Goal: Information Seeking & Learning: Learn about a topic

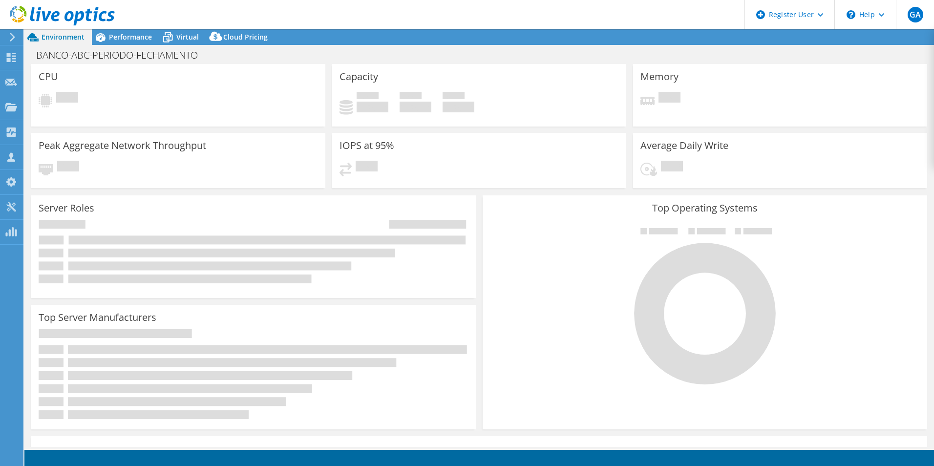
select select "USD"
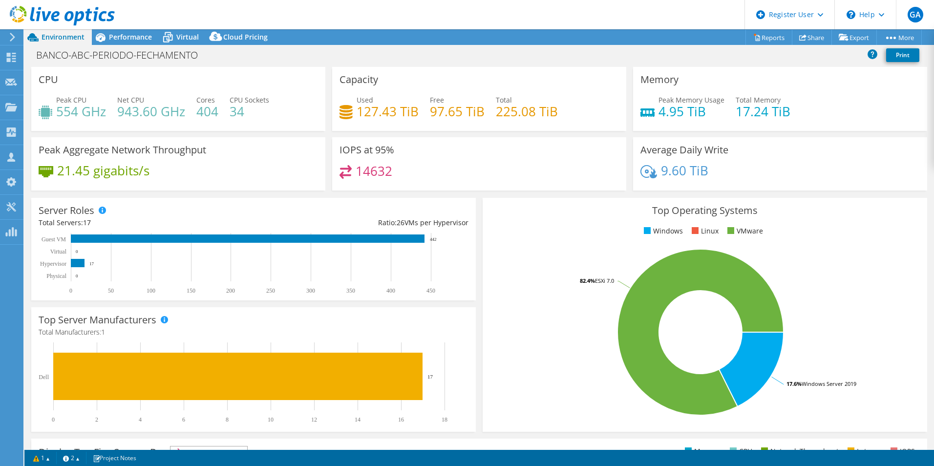
click at [123, 37] on span "Performance" at bounding box center [130, 36] width 43 height 9
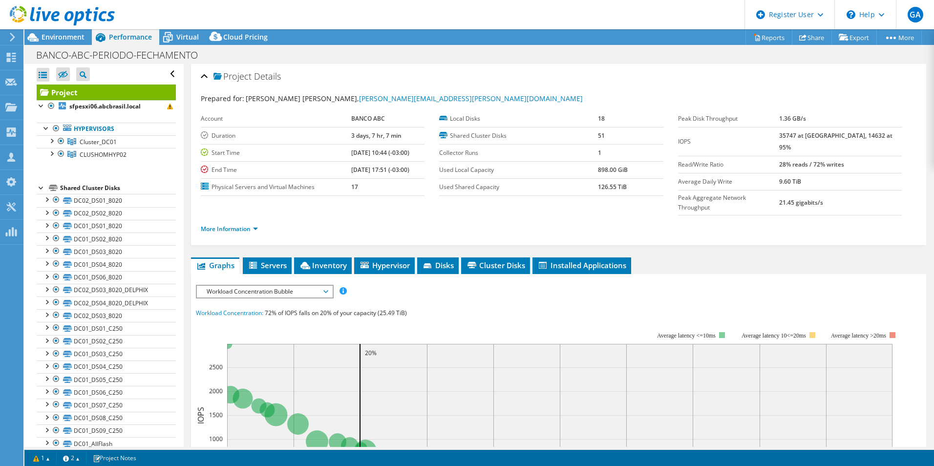
click at [50, 141] on div at bounding box center [51, 140] width 10 height 10
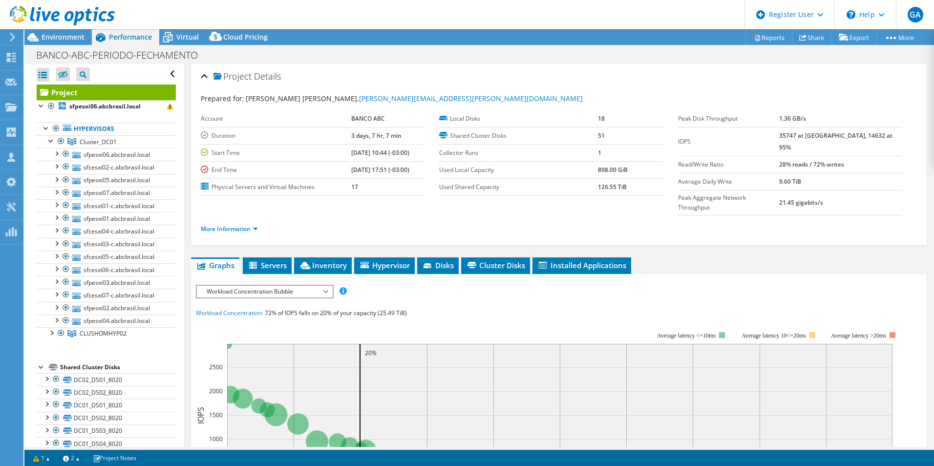
click at [119, 145] on link "Cluster_DC01" at bounding box center [106, 141] width 139 height 13
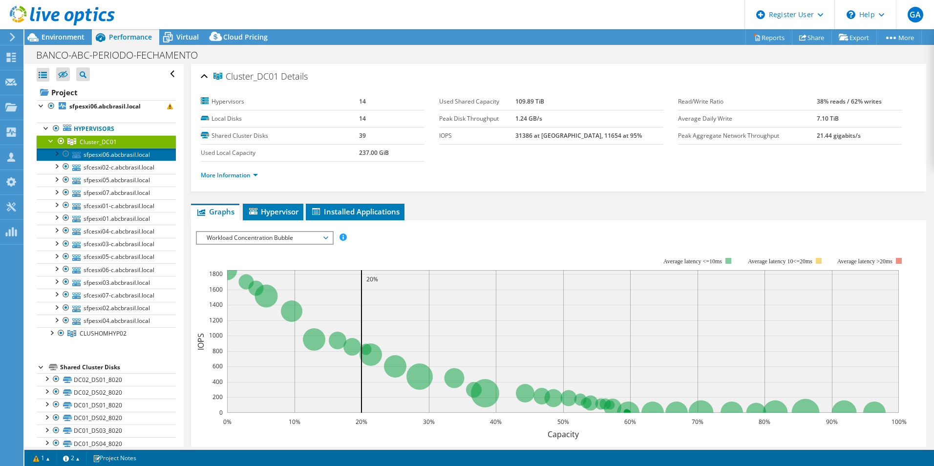
click at [128, 153] on link "sfpesxi06.abcbrasil.local" at bounding box center [106, 154] width 139 height 13
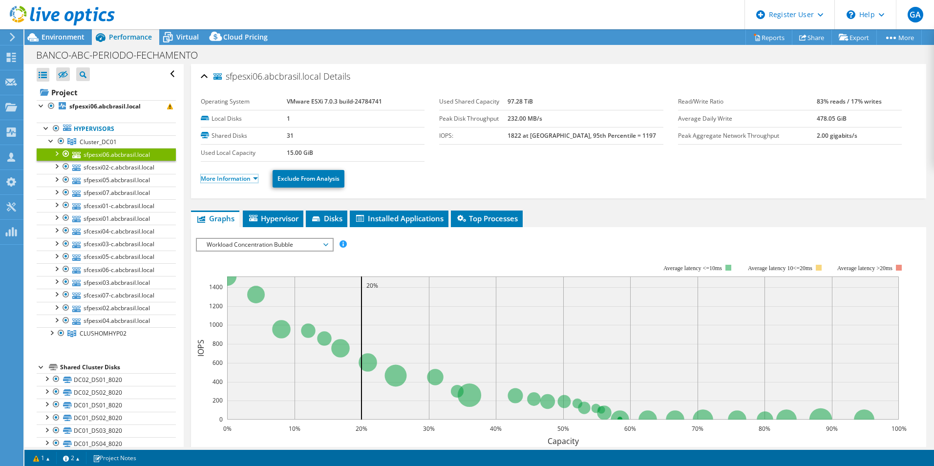
click at [229, 180] on link "More Information" at bounding box center [229, 178] width 57 height 8
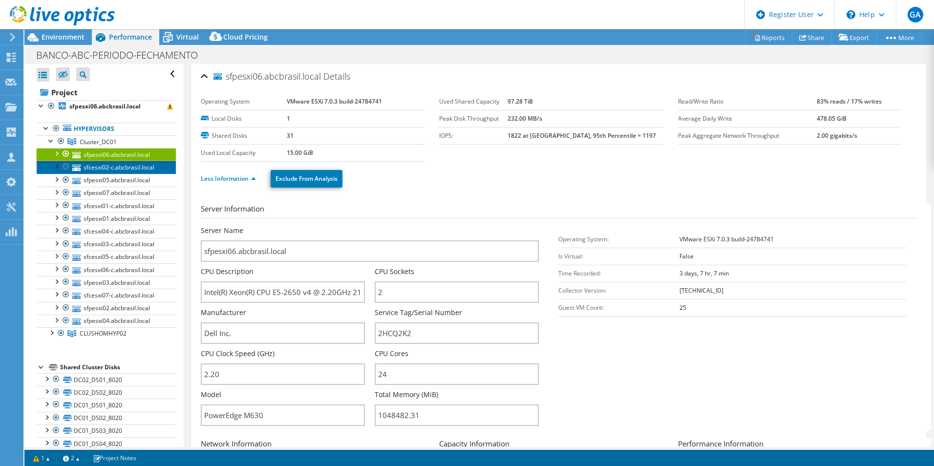
click at [126, 170] on link "sfcesxi02-c.abcbrasil.local" at bounding box center [106, 167] width 139 height 13
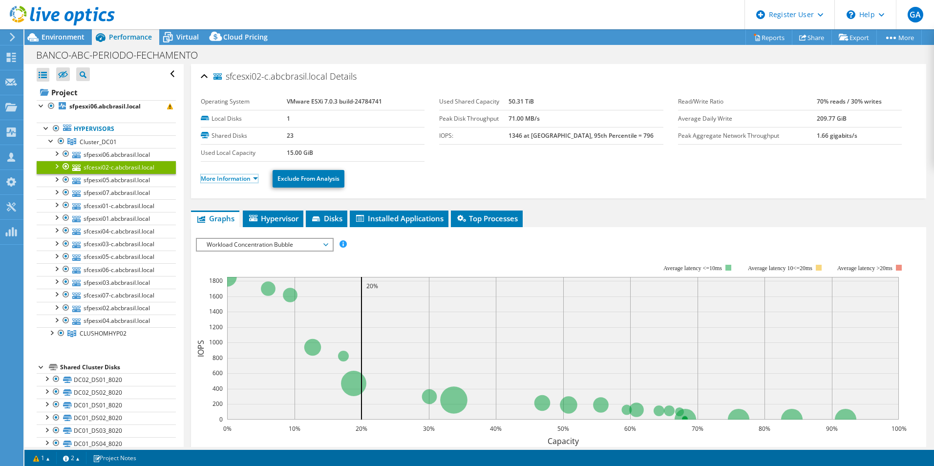
click at [230, 179] on link "More Information" at bounding box center [229, 178] width 57 height 8
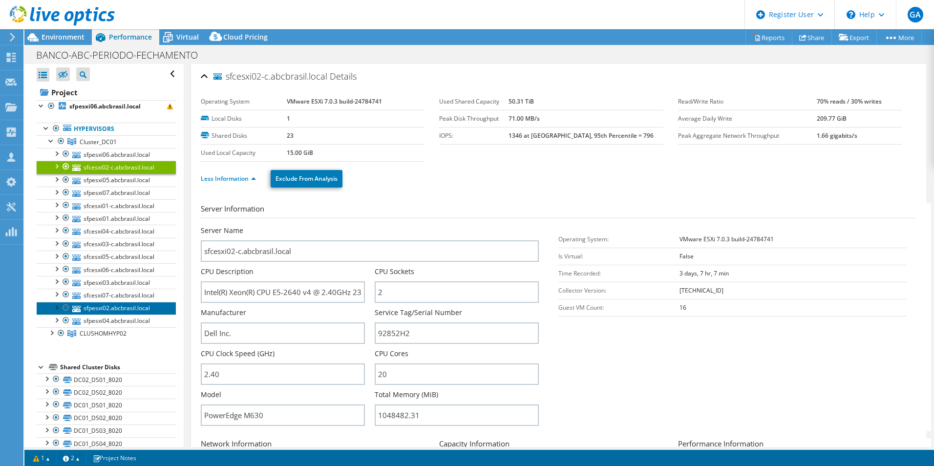
click at [124, 306] on link "sfpesxi02.abcbrasil.local" at bounding box center [106, 308] width 139 height 13
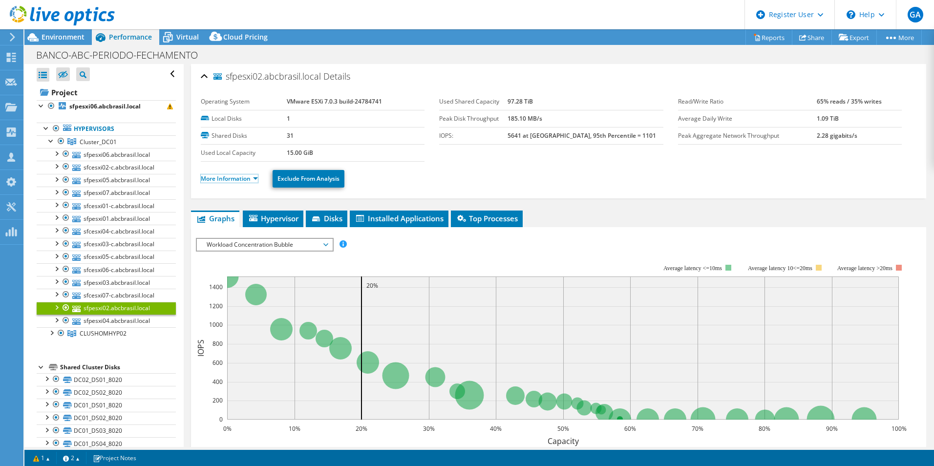
click at [240, 179] on link "More Information" at bounding box center [229, 178] width 57 height 8
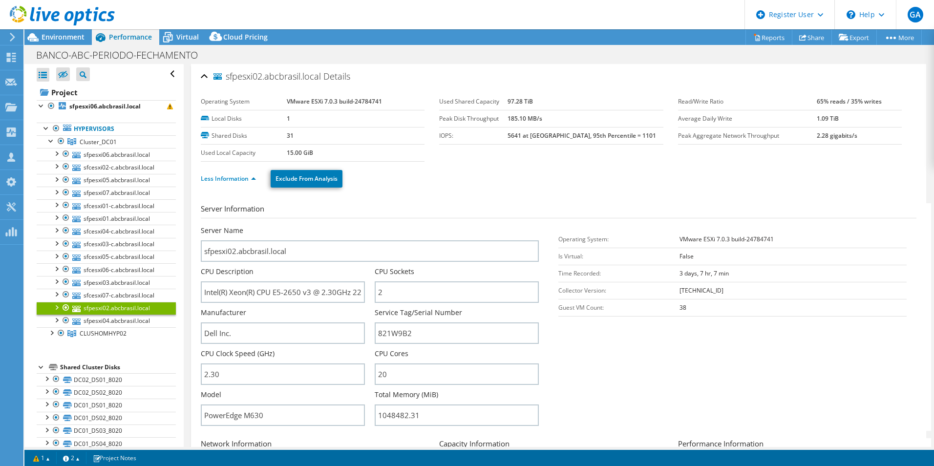
click at [114, 144] on span "Cluster_DC01" at bounding box center [98, 142] width 37 height 8
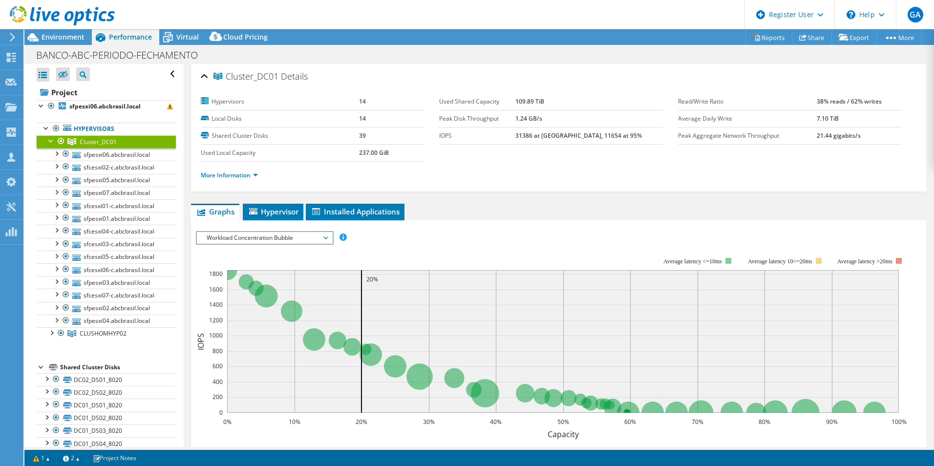
click at [278, 239] on span "Workload Concentration Bubble" at bounding box center [264, 238] width 125 height 12
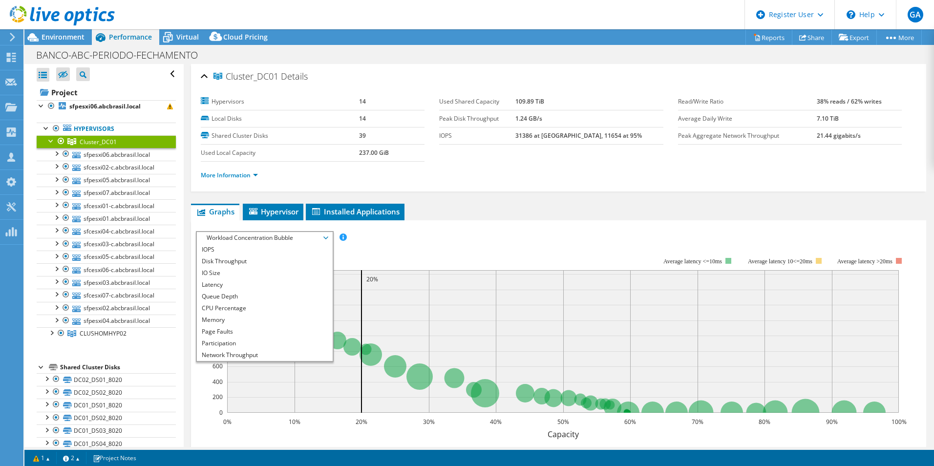
click at [231, 309] on li "CPU Percentage" at bounding box center [264, 308] width 135 height 12
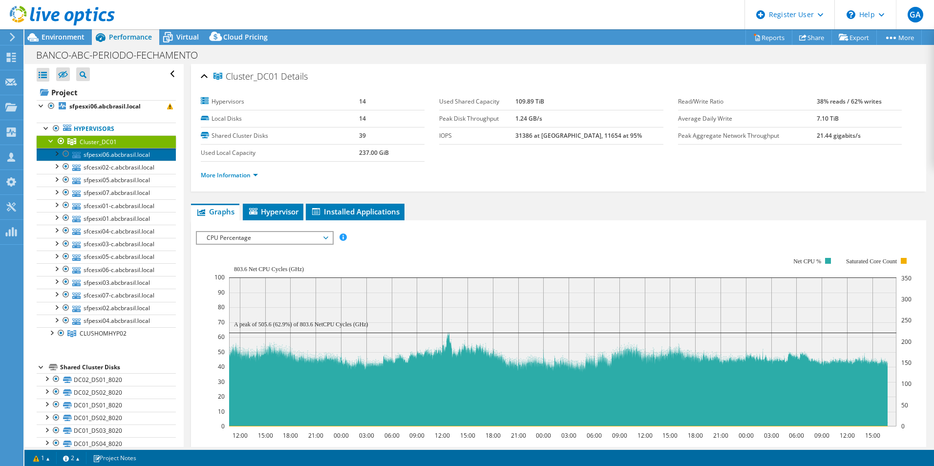
click at [123, 154] on link "sfpesxi06.abcbrasil.local" at bounding box center [106, 154] width 139 height 13
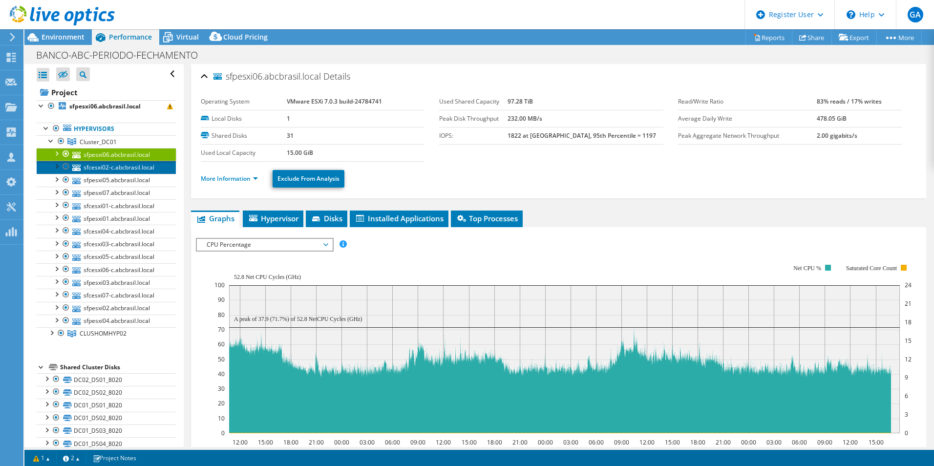
click at [128, 166] on link "sfcesxi02-c.abcbrasil.local" at bounding box center [106, 167] width 139 height 13
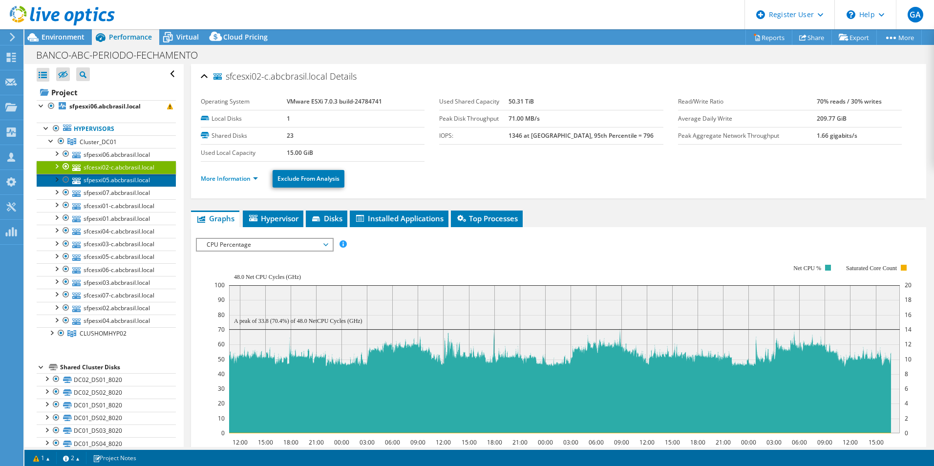
click at [126, 180] on link "sfpesxi05.abcbrasil.local" at bounding box center [106, 180] width 139 height 13
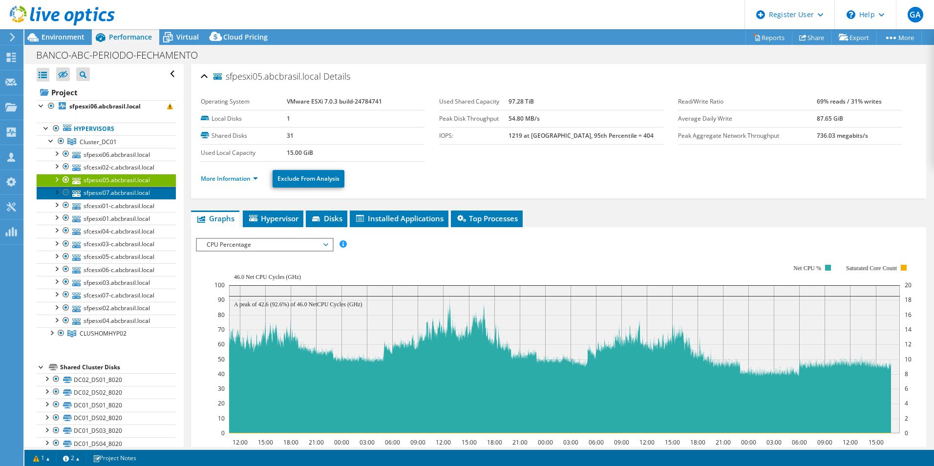
click at [120, 193] on link "sfpesxi07.abcbrasil.local" at bounding box center [106, 193] width 139 height 13
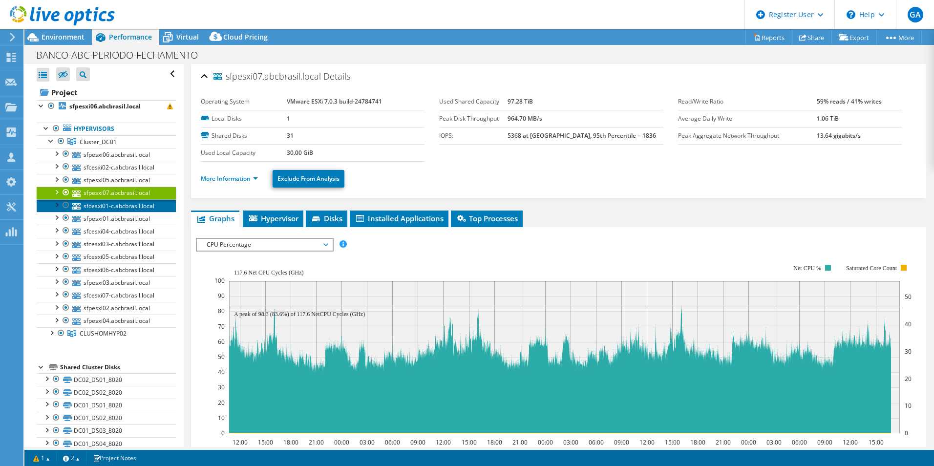
click at [116, 203] on link "sfcesxi01-c.abcbrasil.local" at bounding box center [106, 205] width 139 height 13
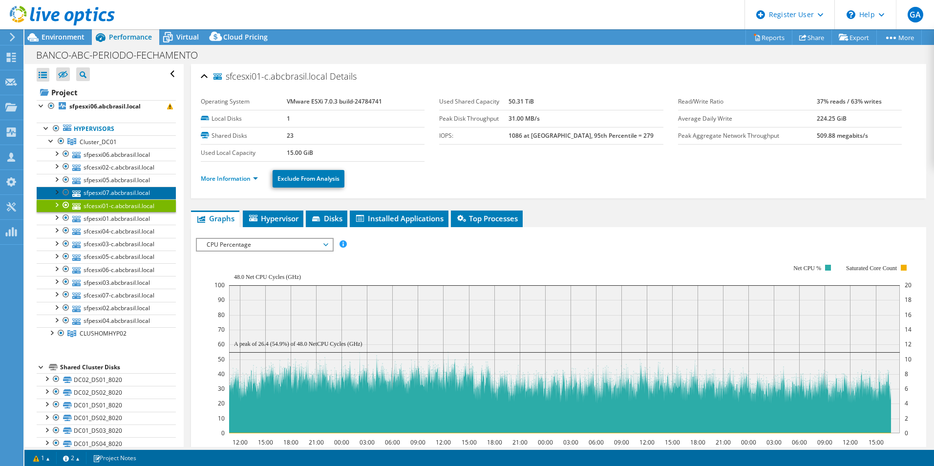
click at [129, 195] on link "sfpesxi07.abcbrasil.local" at bounding box center [106, 193] width 139 height 13
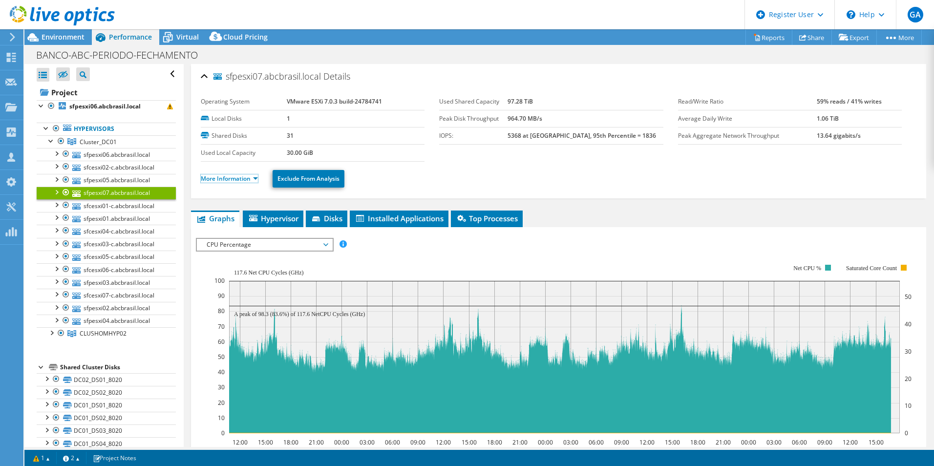
click at [224, 180] on link "More Information" at bounding box center [229, 178] width 57 height 8
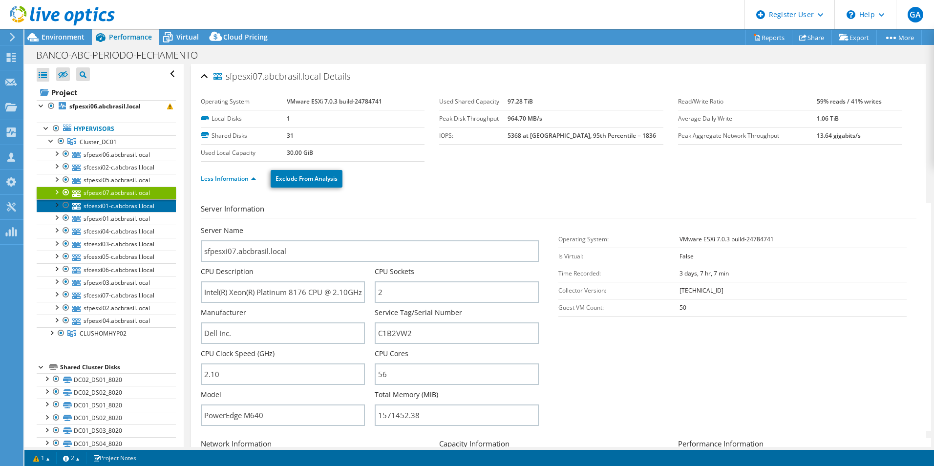
click at [130, 208] on link "sfcesxi01-c.abcbrasil.local" at bounding box center [106, 205] width 139 height 13
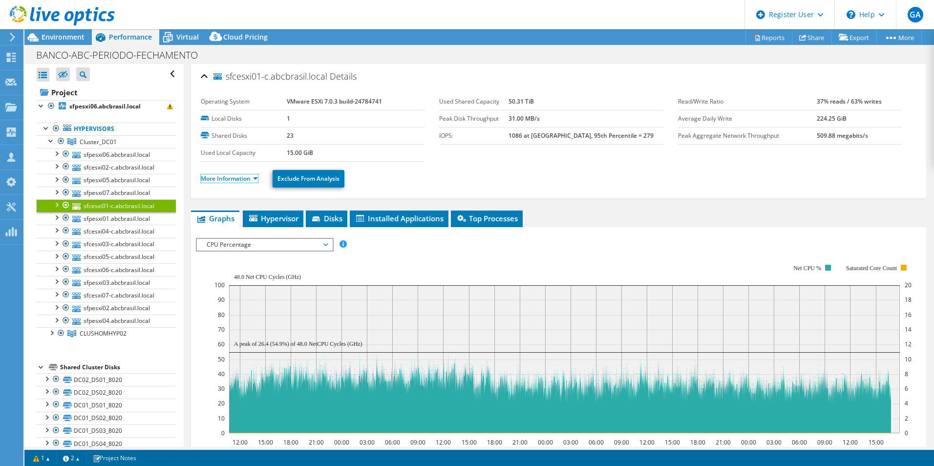
click at [229, 182] on link "More Information" at bounding box center [229, 178] width 57 height 8
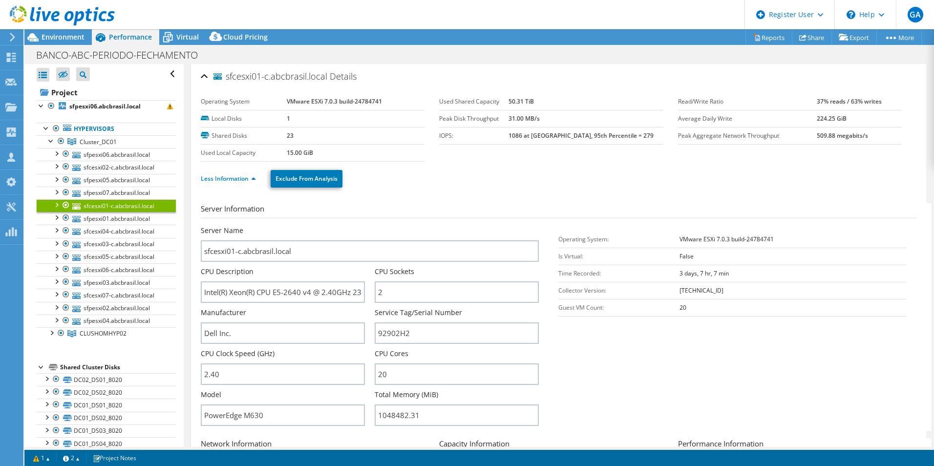
click at [104, 143] on span "Cluster_DC01" at bounding box center [98, 142] width 37 height 8
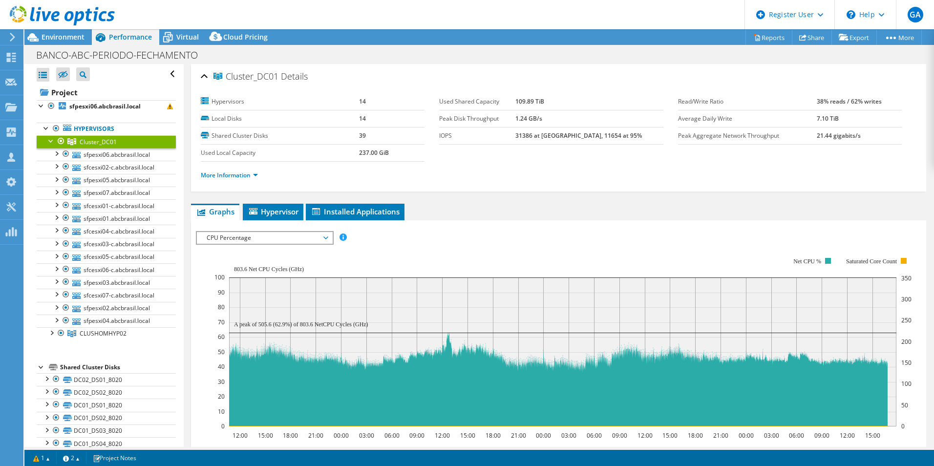
click at [274, 210] on span "Hypervisor" at bounding box center [273, 212] width 51 height 10
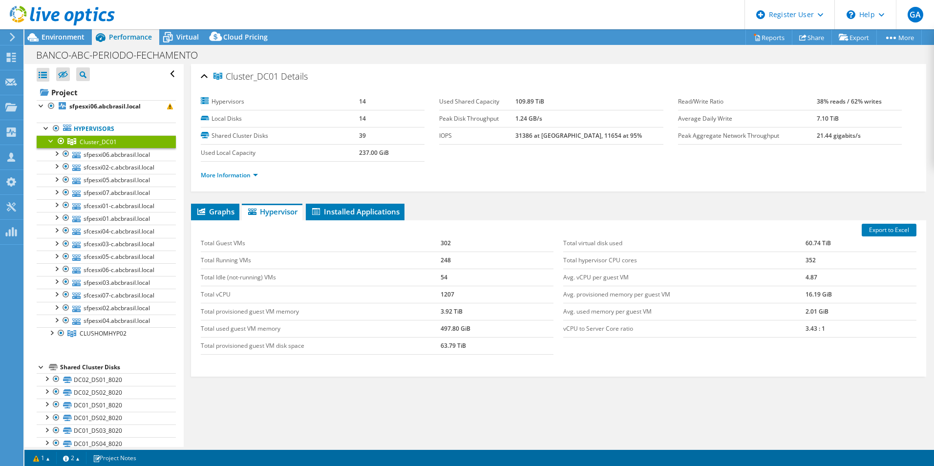
click at [103, 144] on span "Cluster_DC01" at bounding box center [98, 142] width 37 height 8
click at [103, 154] on link "sfpesxi06.abcbrasil.local" at bounding box center [106, 154] width 139 height 13
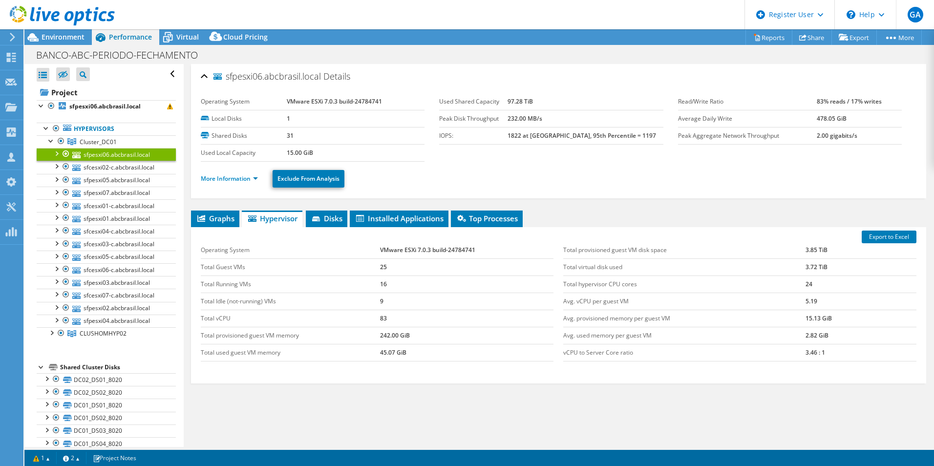
click at [401, 220] on span "Installed Applications" at bounding box center [398, 218] width 89 height 10
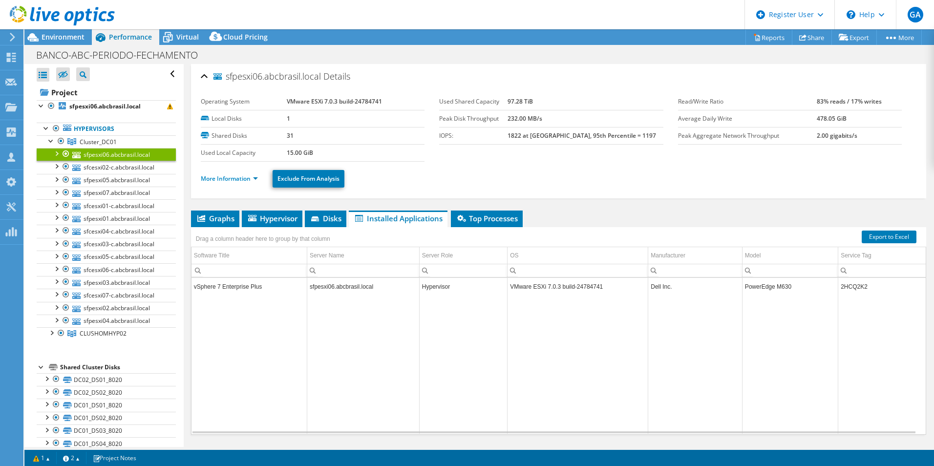
click at [282, 216] on span "Hypervisor" at bounding box center [272, 218] width 51 height 10
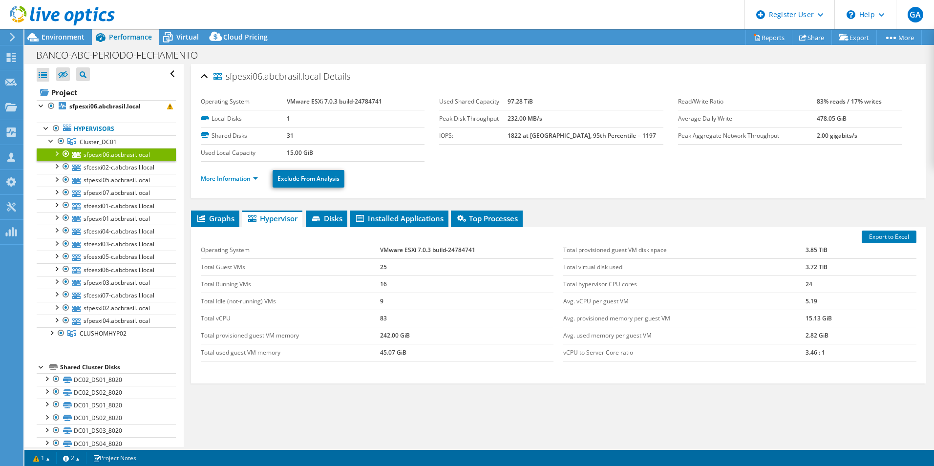
click at [115, 141] on span "Cluster_DC01" at bounding box center [98, 142] width 37 height 8
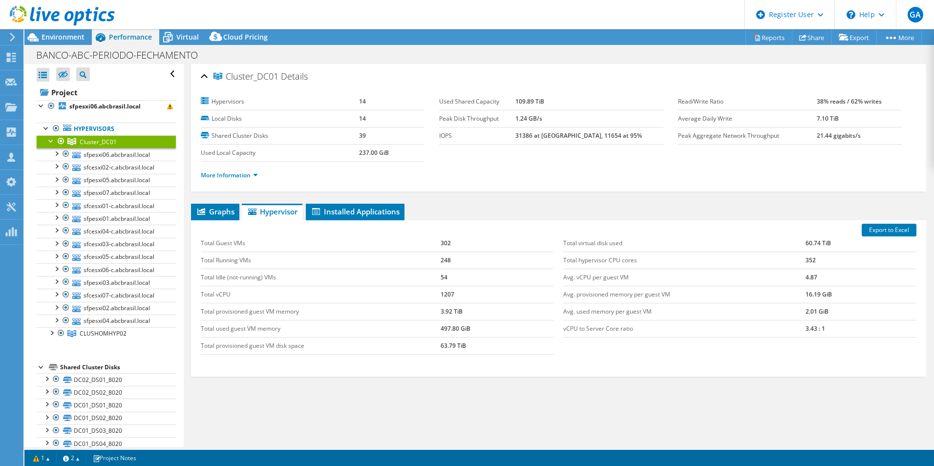
click at [218, 214] on span "Graphs" at bounding box center [215, 212] width 39 height 10
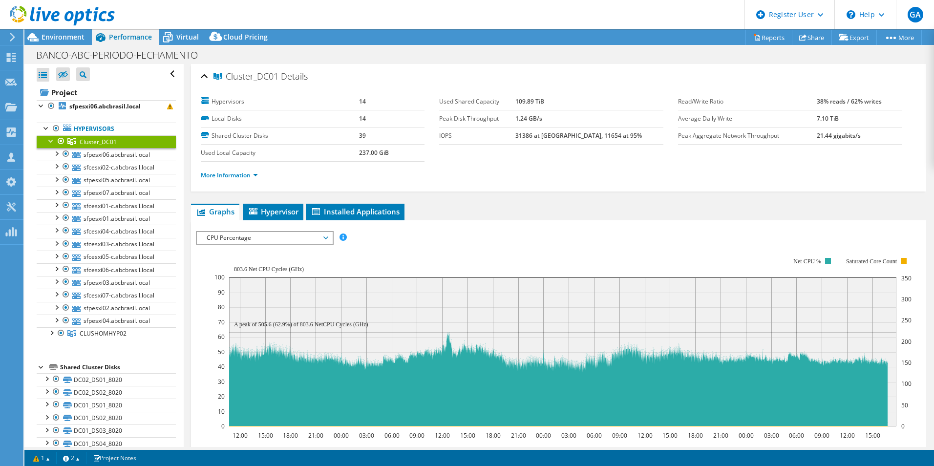
click at [275, 237] on span "CPU Percentage" at bounding box center [264, 238] width 125 height 12
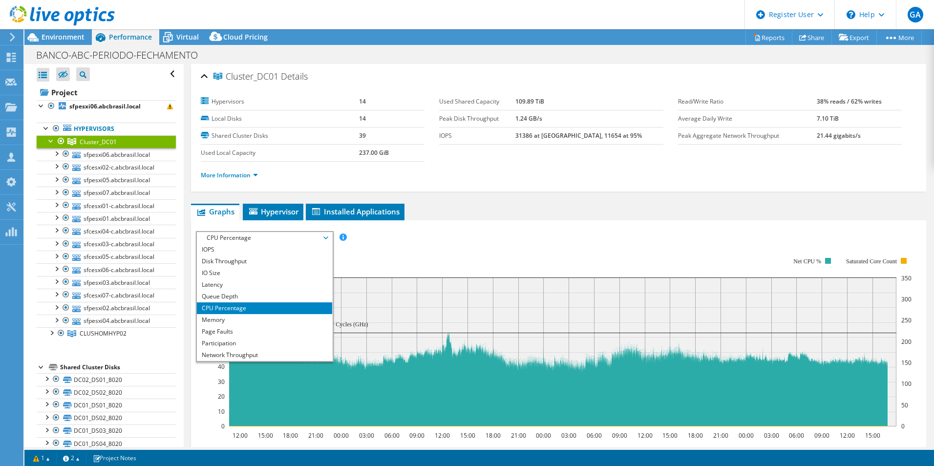
click at [236, 319] on li "Memory" at bounding box center [264, 320] width 135 height 12
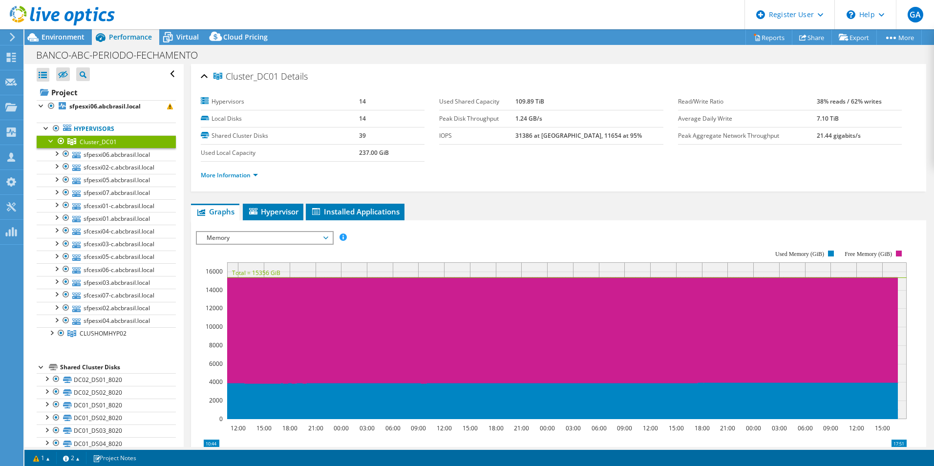
click at [111, 334] on span "CLUSHOMHYP02" at bounding box center [103, 333] width 47 height 8
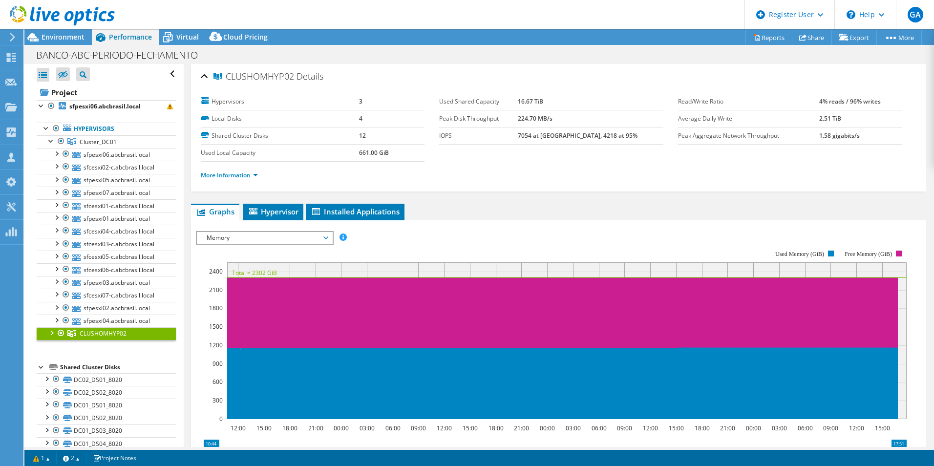
click at [49, 332] on div at bounding box center [51, 332] width 10 height 10
click at [274, 213] on span "Hypervisor" at bounding box center [273, 212] width 51 height 10
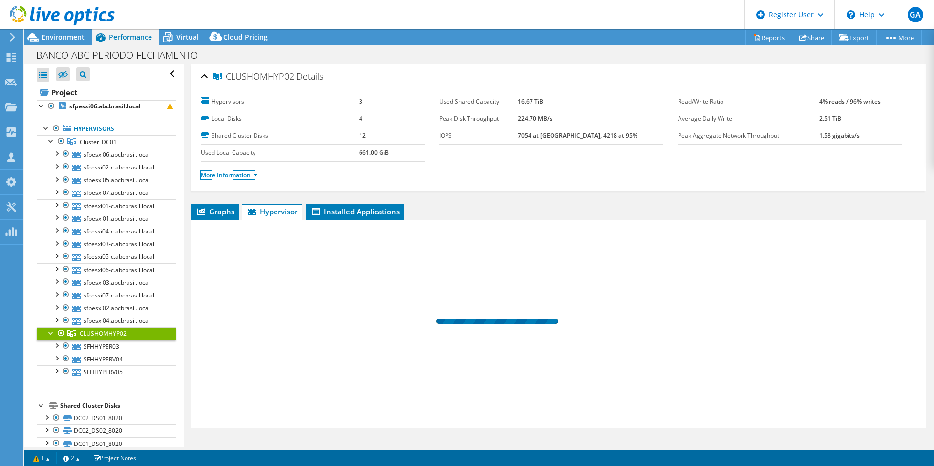
click at [233, 175] on link "More Information" at bounding box center [229, 175] width 57 height 8
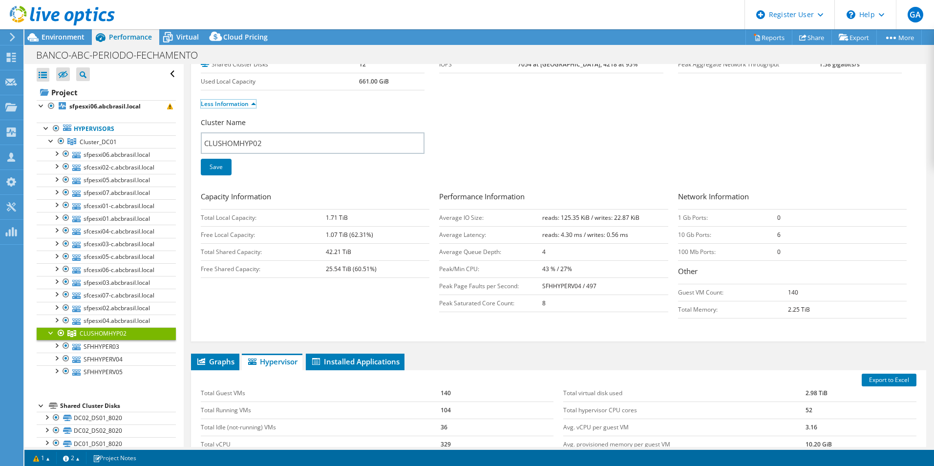
scroll to position [44, 0]
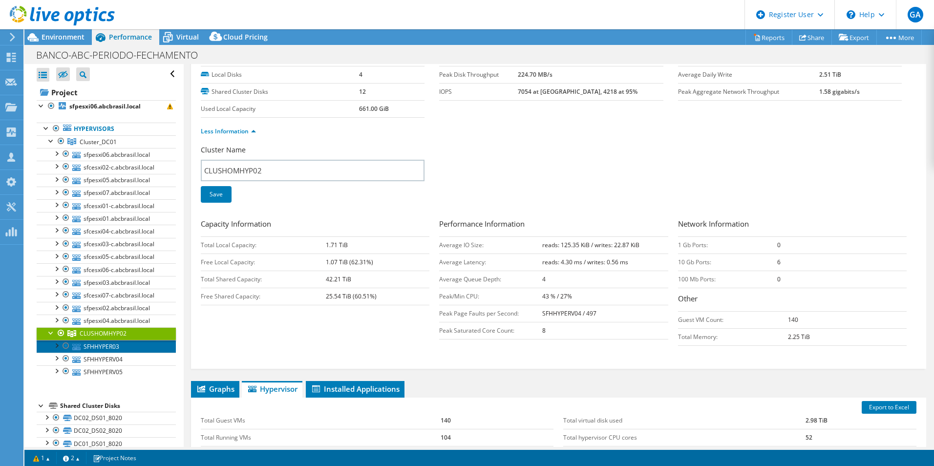
click at [104, 345] on link "SFHHYPER03" at bounding box center [106, 346] width 139 height 13
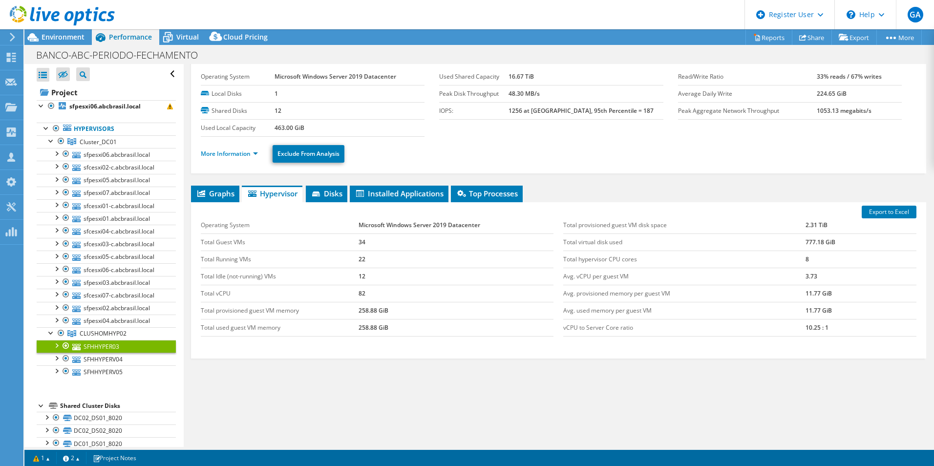
click at [227, 191] on span "Graphs" at bounding box center [215, 193] width 39 height 10
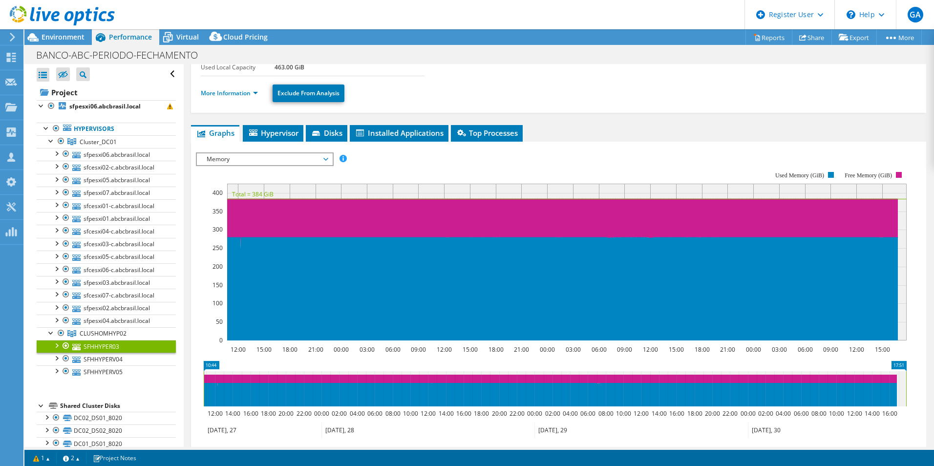
scroll to position [93, 0]
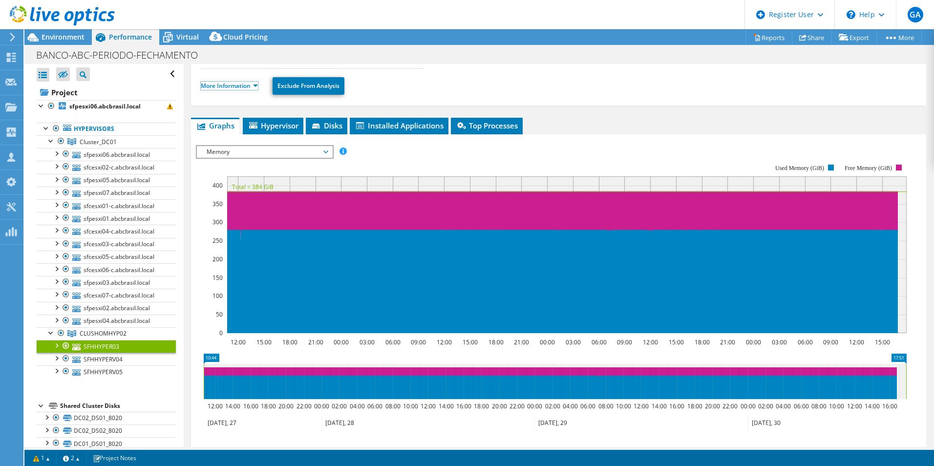
click at [229, 86] on link "More Information" at bounding box center [229, 86] width 57 height 8
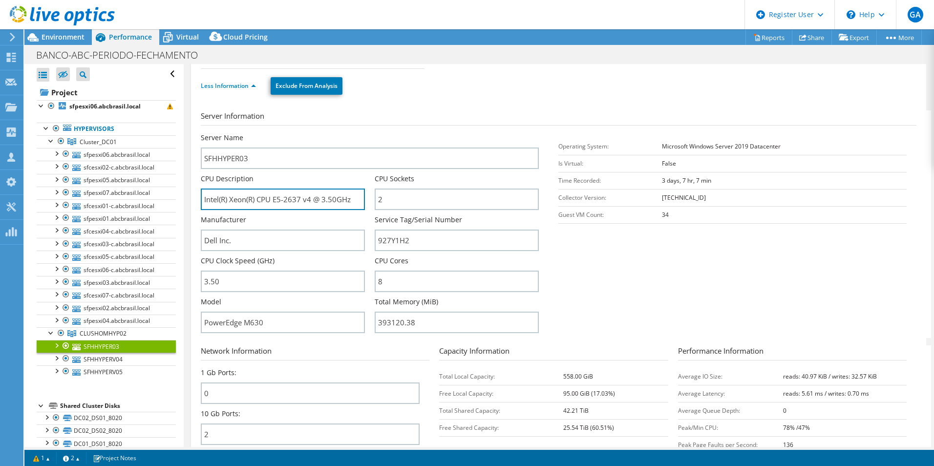
drag, startPoint x: 275, startPoint y: 201, endPoint x: 338, endPoint y: 201, distance: 63.5
click at [338, 201] on input "Intel(R) Xeon(R) CPU E5-2637 v4 @ 3.50GHz" at bounding box center [283, 198] width 164 height 21
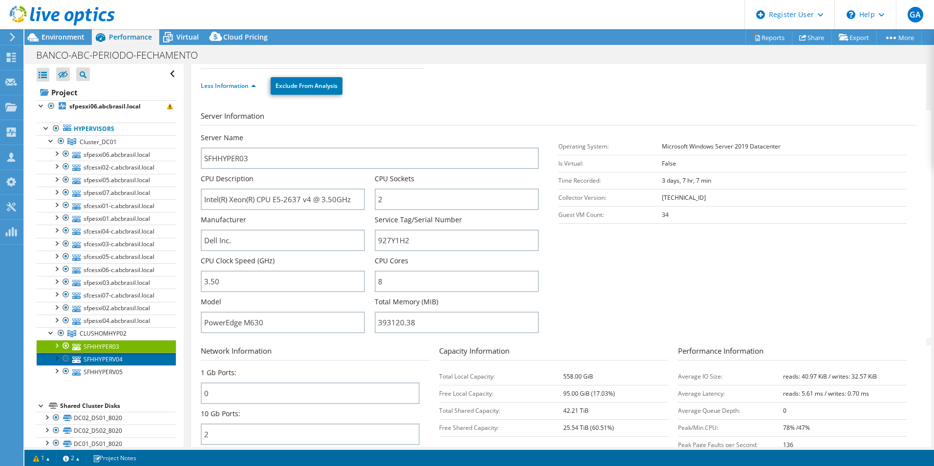
click at [110, 361] on link "SFHHYPERV04" at bounding box center [106, 359] width 139 height 13
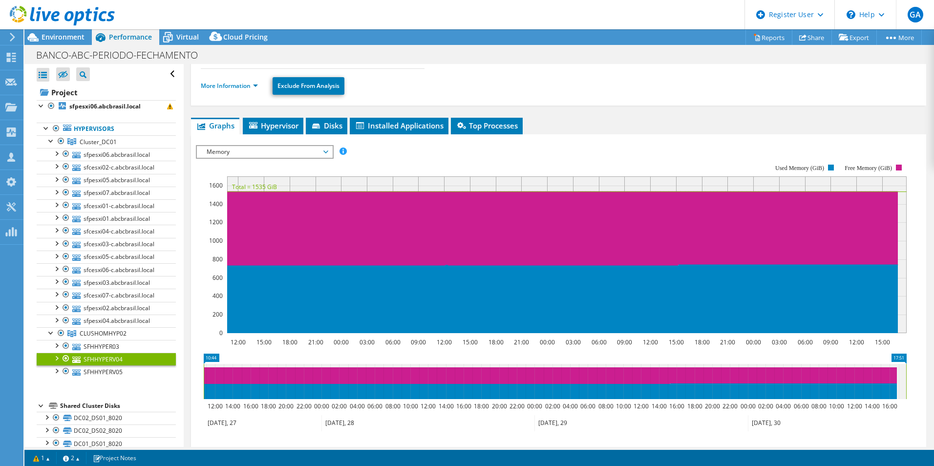
scroll to position [0, 0]
